Goal: Task Accomplishment & Management: Manage account settings

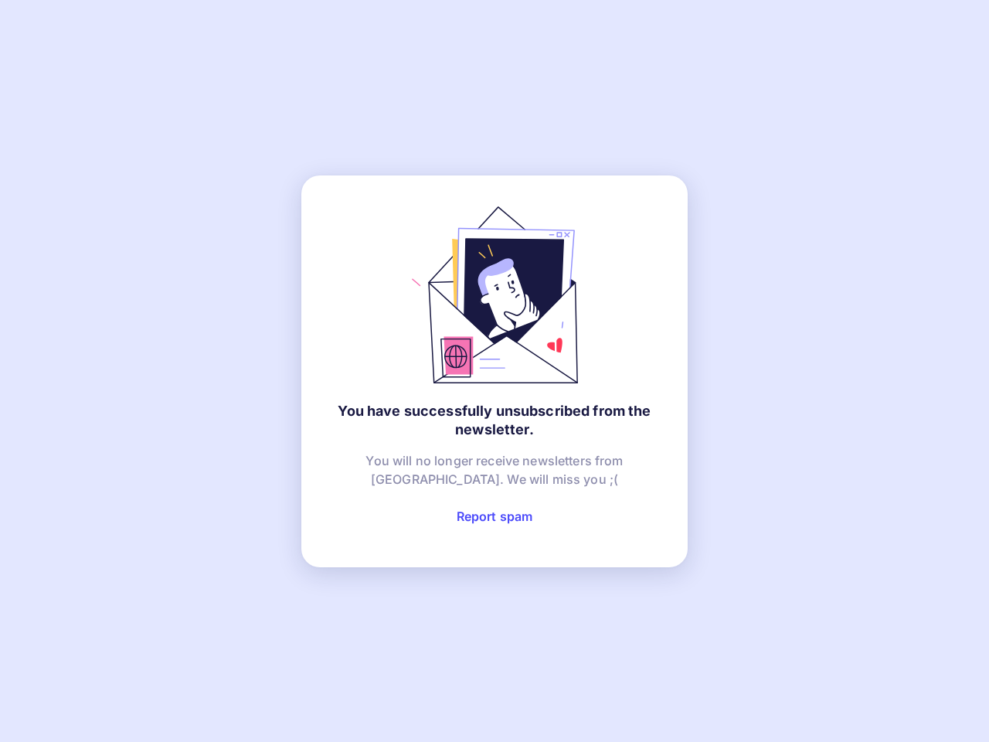
click at [494, 516] on link "Report spam" at bounding box center [495, 515] width 76 height 15
